Goal: Task Accomplishment & Management: Use online tool/utility

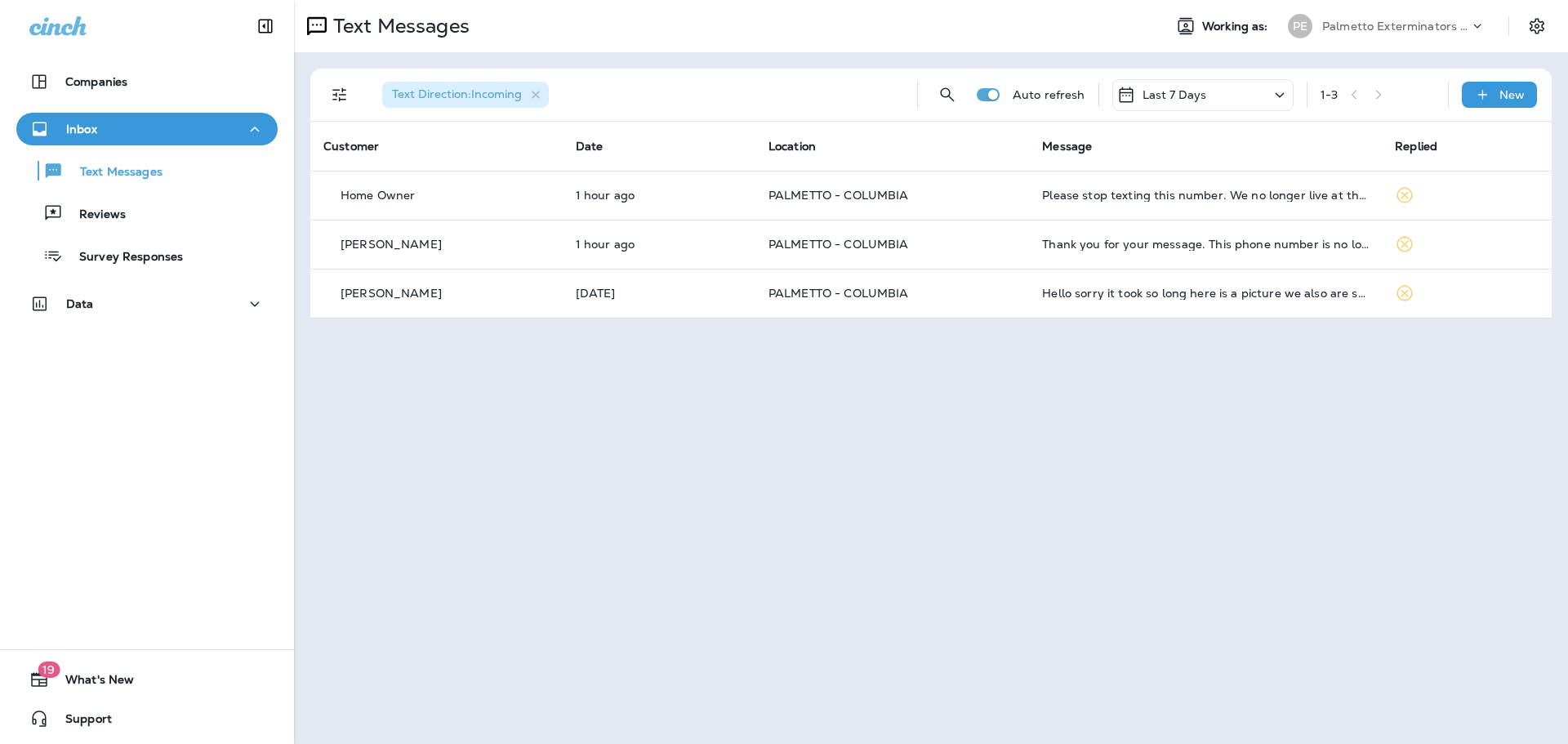
click at [1187, 93] on p "Last 7 Days" at bounding box center [1175, 95] width 65 height 13
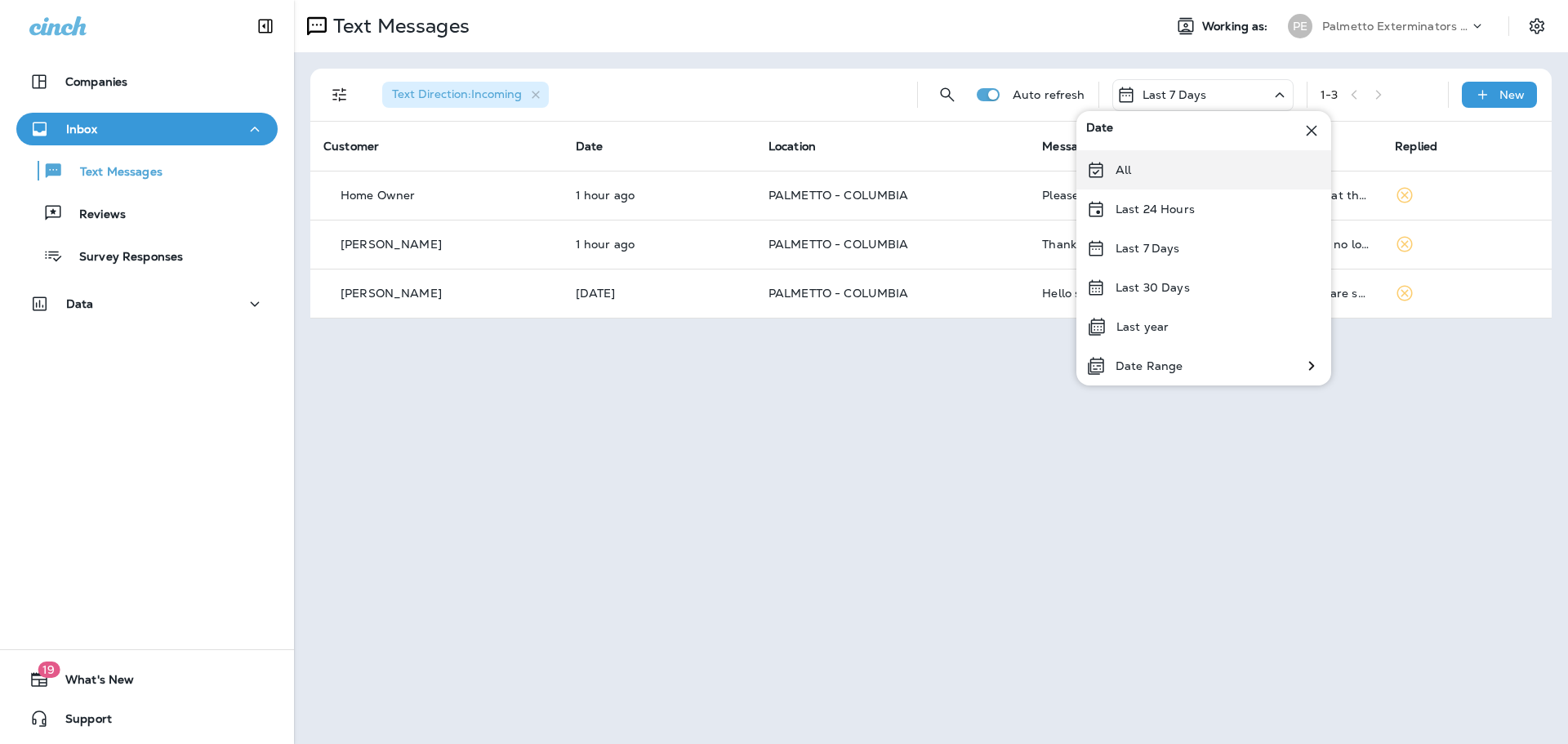
click at [1112, 170] on div "All" at bounding box center [1204, 170] width 255 height 39
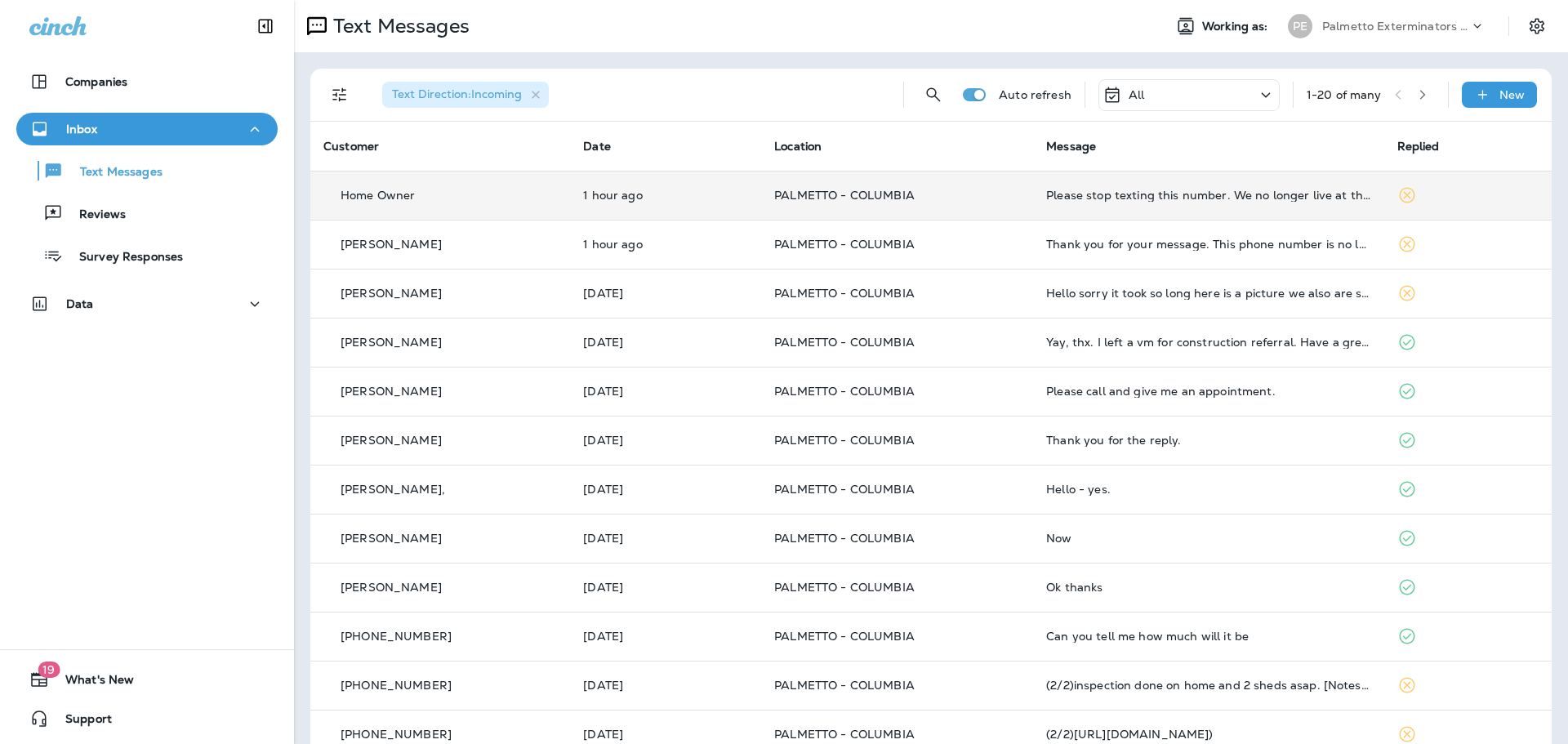
click at [1192, 211] on td "Please stop texting this number. We no longer live at that address" at bounding box center [1208, 194] width 350 height 49
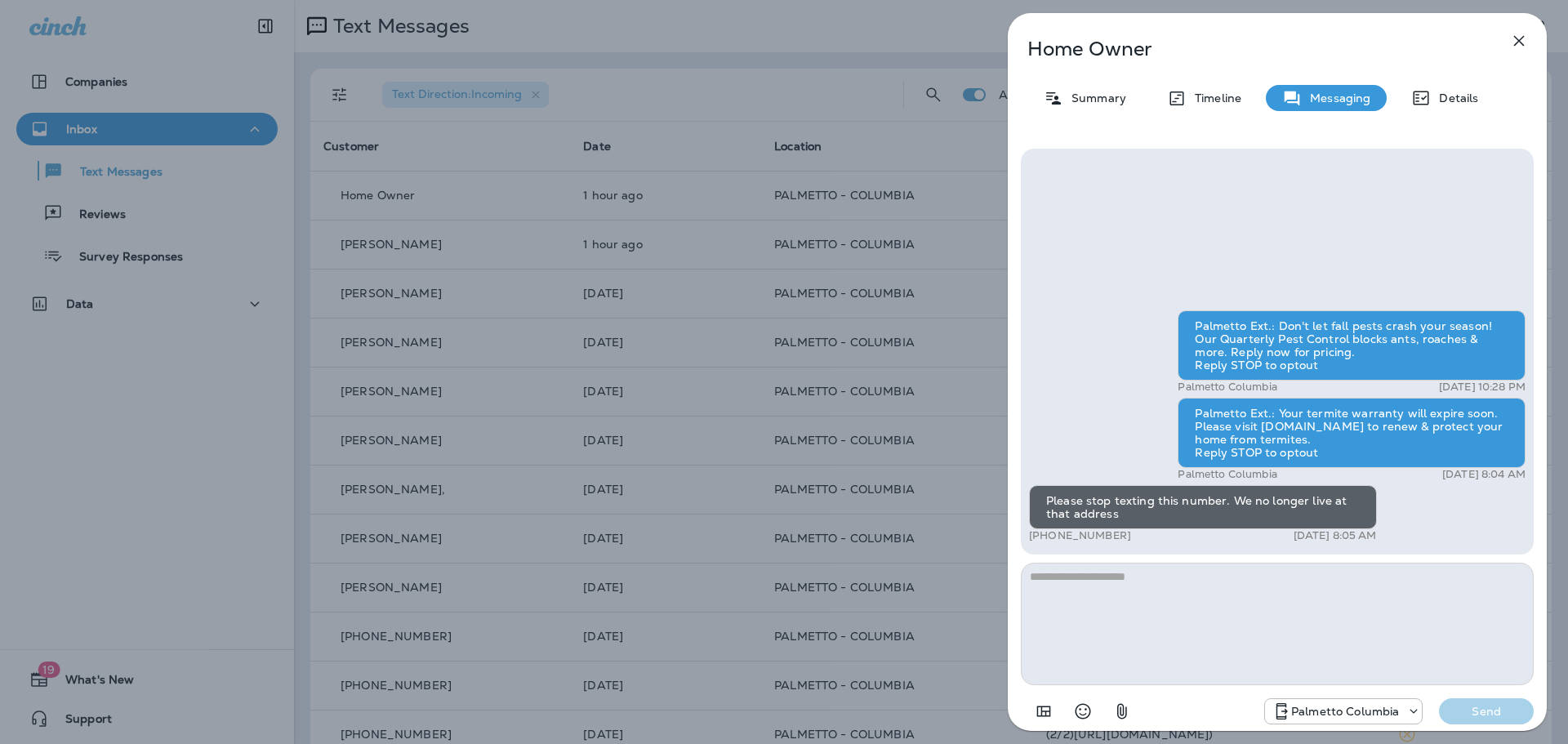
click at [1518, 40] on icon "button" at bounding box center [1518, 41] width 10 height 10
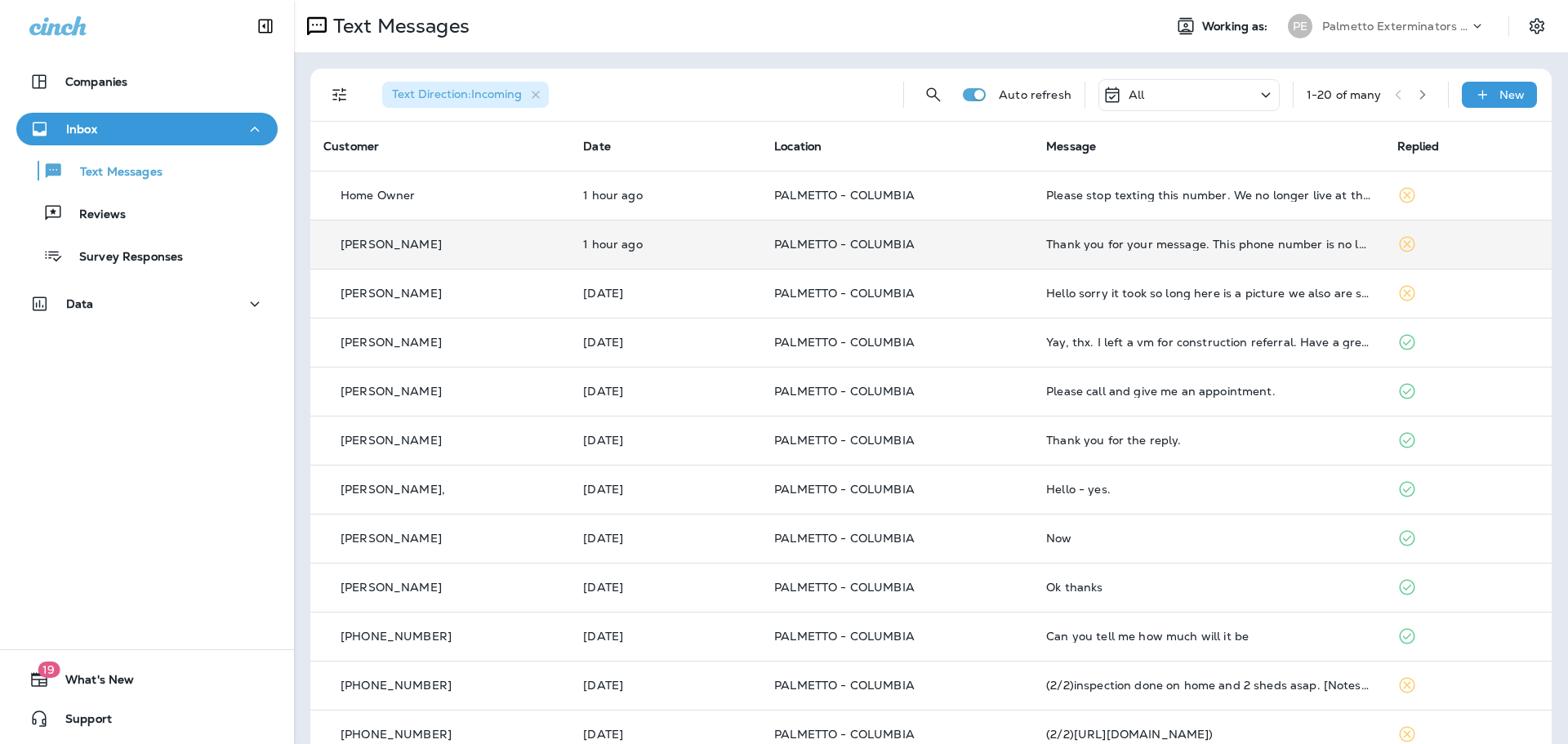
click at [1174, 251] on td "Thank you for your message. This phone number is no longer monitored. If you ar…" at bounding box center [1208, 244] width 350 height 49
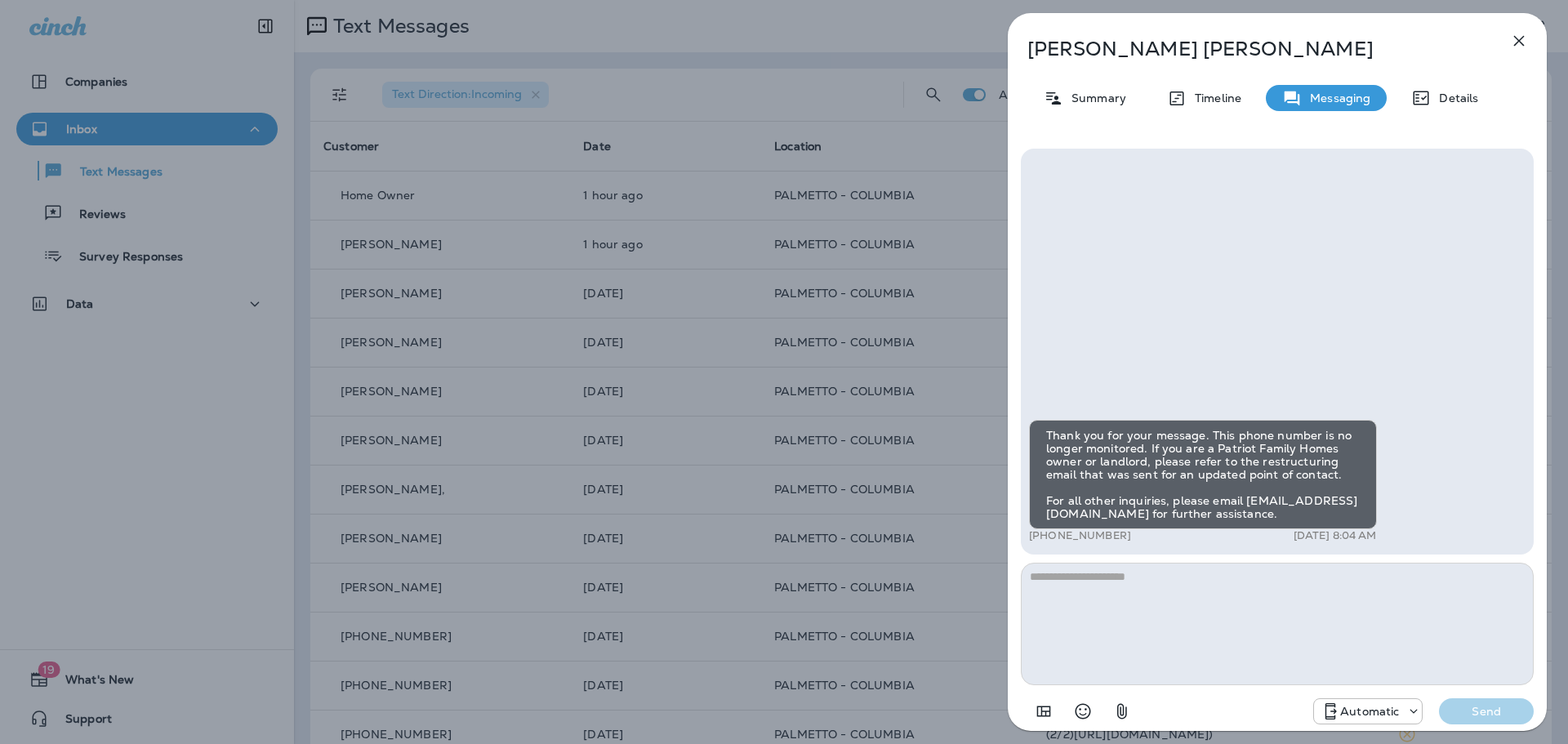
click at [1517, 33] on icon "button" at bounding box center [1518, 41] width 20 height 20
